Goal: Obtain resource: Obtain resource

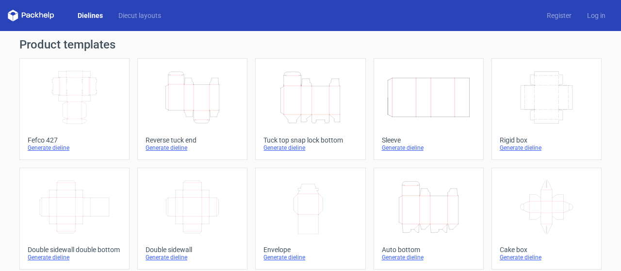
click at [207, 97] on icon "Height Depth Width" at bounding box center [193, 97] width 86 height 54
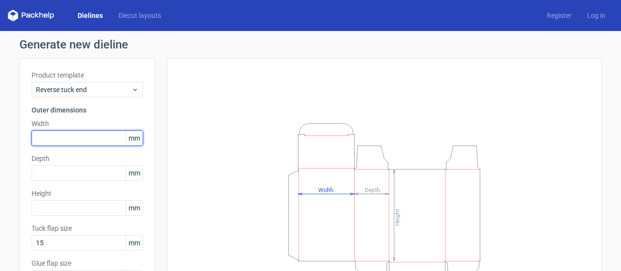
click at [48, 144] on input "text" at bounding box center [88, 139] width 112 height 16
type input "140"
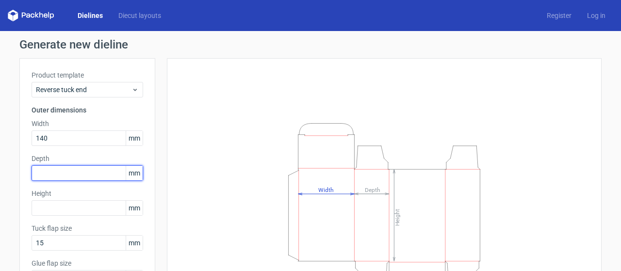
click at [44, 170] on input "text" at bounding box center [88, 174] width 112 height 16
type input "60"
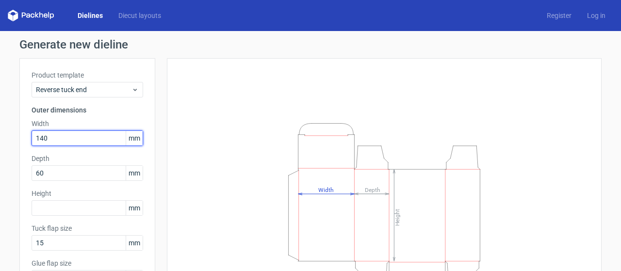
drag, startPoint x: 49, startPoint y: 136, endPoint x: 0, endPoint y: 149, distance: 50.6
click at [0, 138] on div "Generate new dieline Product template Reverse tuck end Outer dimensions Width 1…" at bounding box center [310, 205] width 621 height 349
type input "45"
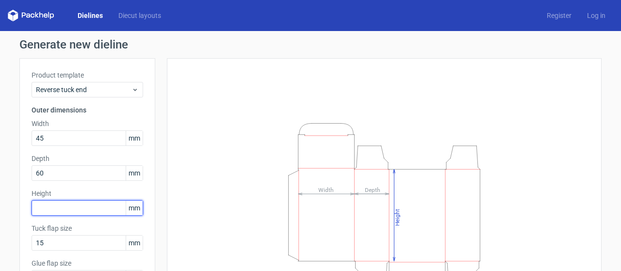
click at [39, 212] on input "text" at bounding box center [88, 209] width 112 height 16
type input "140"
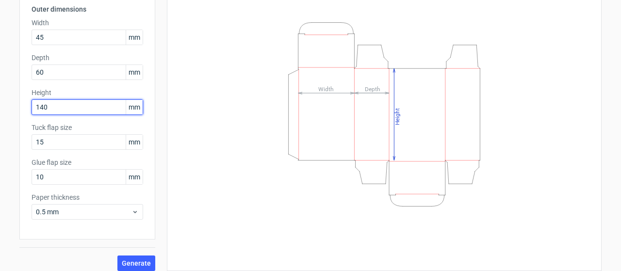
scroll to position [108, 0]
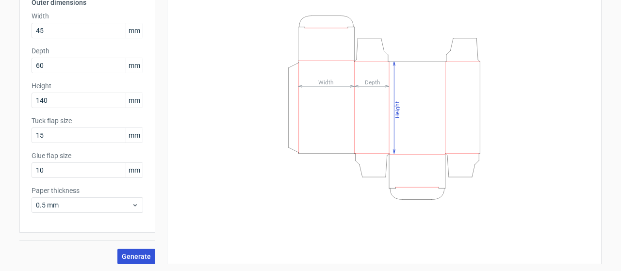
click at [131, 256] on span "Generate" at bounding box center [136, 256] width 29 height 7
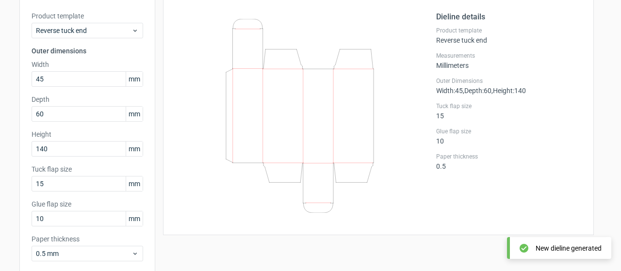
scroll to position [11, 0]
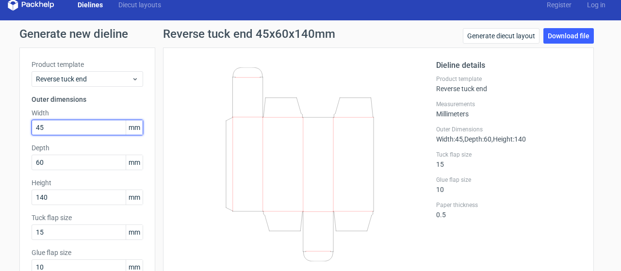
drag, startPoint x: 50, startPoint y: 130, endPoint x: 4, endPoint y: 129, distance: 46.1
click at [5, 130] on div "Generate new dieline Product template Reverse tuck end Outer dimensions Width 4…" at bounding box center [310, 194] width 621 height 349
type input "140"
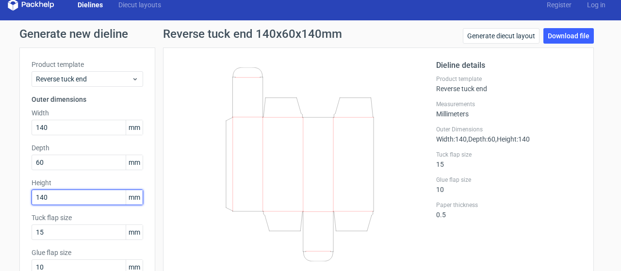
click at [0, 194] on div "Generate new dieline Product template Reverse tuck end Outer dimensions Width 1…" at bounding box center [310, 194] width 621 height 349
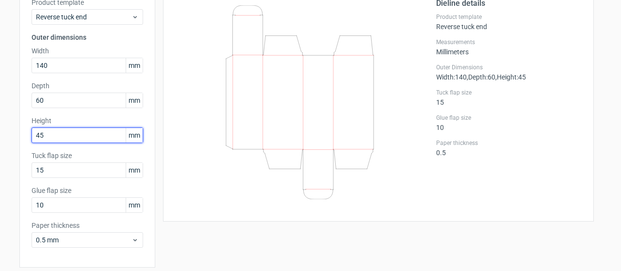
scroll to position [108, 0]
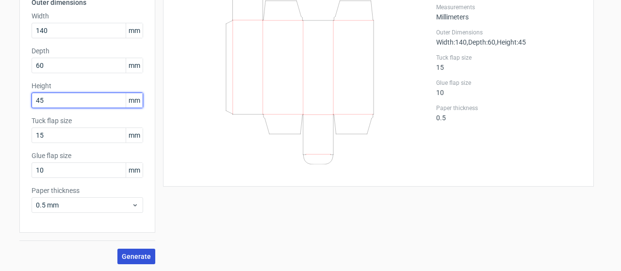
type input "45"
click at [135, 258] on span "Generate" at bounding box center [136, 256] width 29 height 7
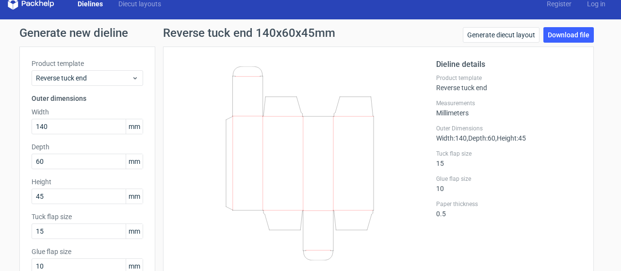
scroll to position [11, 0]
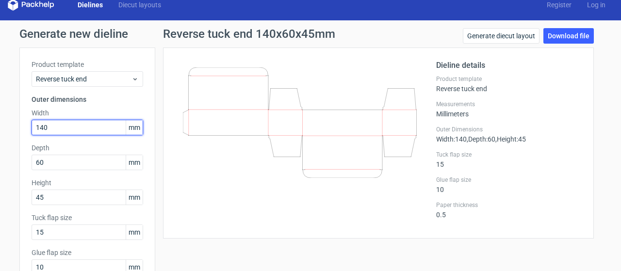
drag, startPoint x: 50, startPoint y: 128, endPoint x: 0, endPoint y: 123, distance: 50.7
click at [0, 123] on div "Generate new dieline Product template Reverse tuck end Outer dimensions Width 1…" at bounding box center [310, 194] width 621 height 349
type input "60"
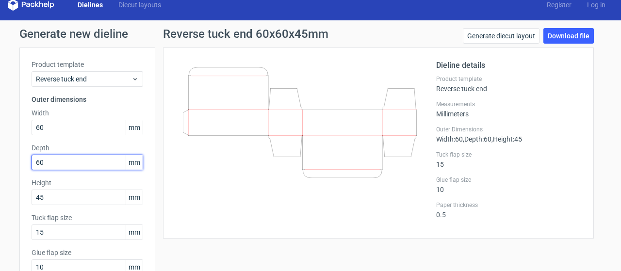
drag, startPoint x: 44, startPoint y: 164, endPoint x: 7, endPoint y: 156, distance: 37.1
click at [9, 157] on div "Generate new dieline Product template Reverse tuck end Outer dimensions Width 6…" at bounding box center [310, 194] width 621 height 349
type input "45"
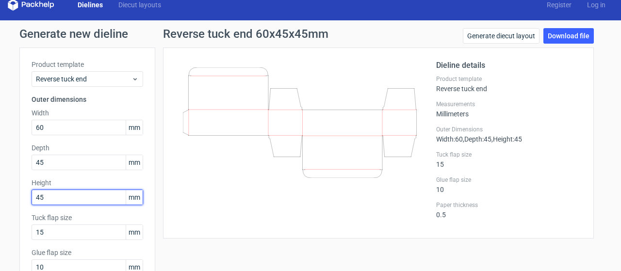
drag, startPoint x: 41, startPoint y: 200, endPoint x: 0, endPoint y: 192, distance: 42.1
click at [0, 192] on div "Generate new dieline Product template Reverse tuck end Outer dimensions Width 6…" at bounding box center [310, 194] width 621 height 349
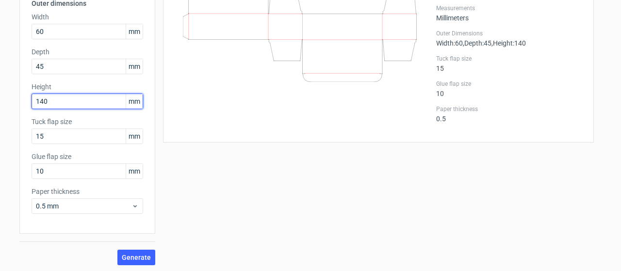
scroll to position [108, 0]
type input "140"
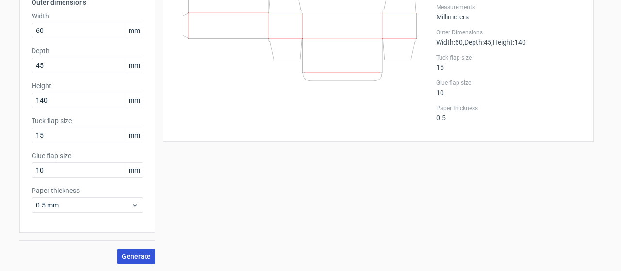
click at [141, 253] on span "Generate" at bounding box center [136, 256] width 29 height 7
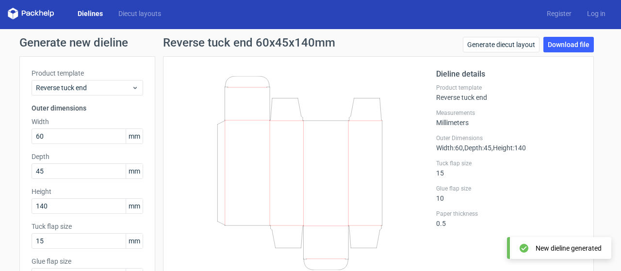
scroll to position [0, 0]
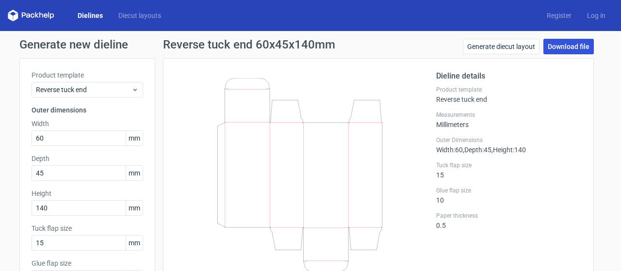
click at [572, 46] on link "Download file" at bounding box center [569, 47] width 50 height 16
